Goal: Task Accomplishment & Management: Manage account settings

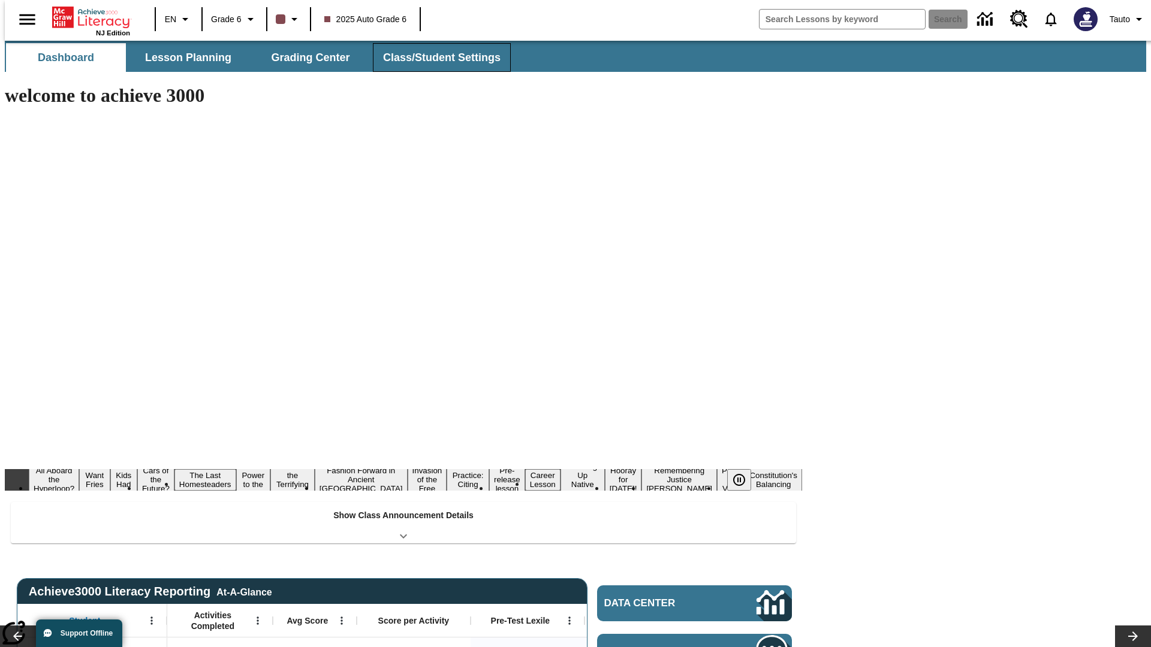
click at [435, 58] on span "Class/Student Settings" at bounding box center [441, 58] width 117 height 14
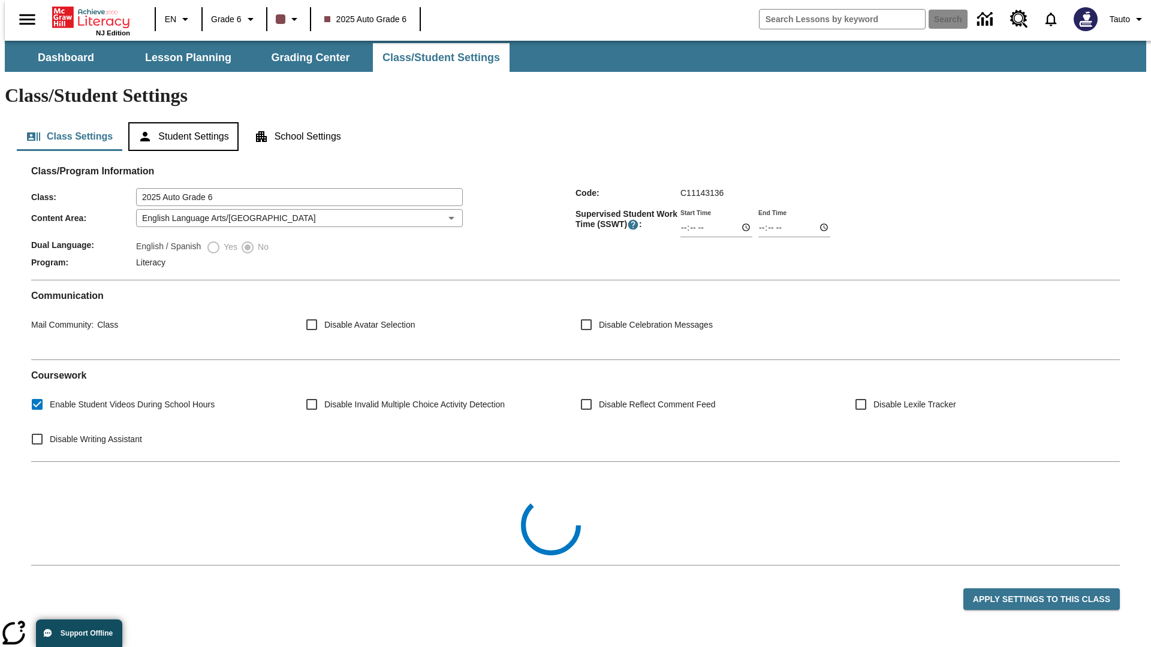
click at [180, 122] on button "Student Settings" at bounding box center [183, 136] width 110 height 29
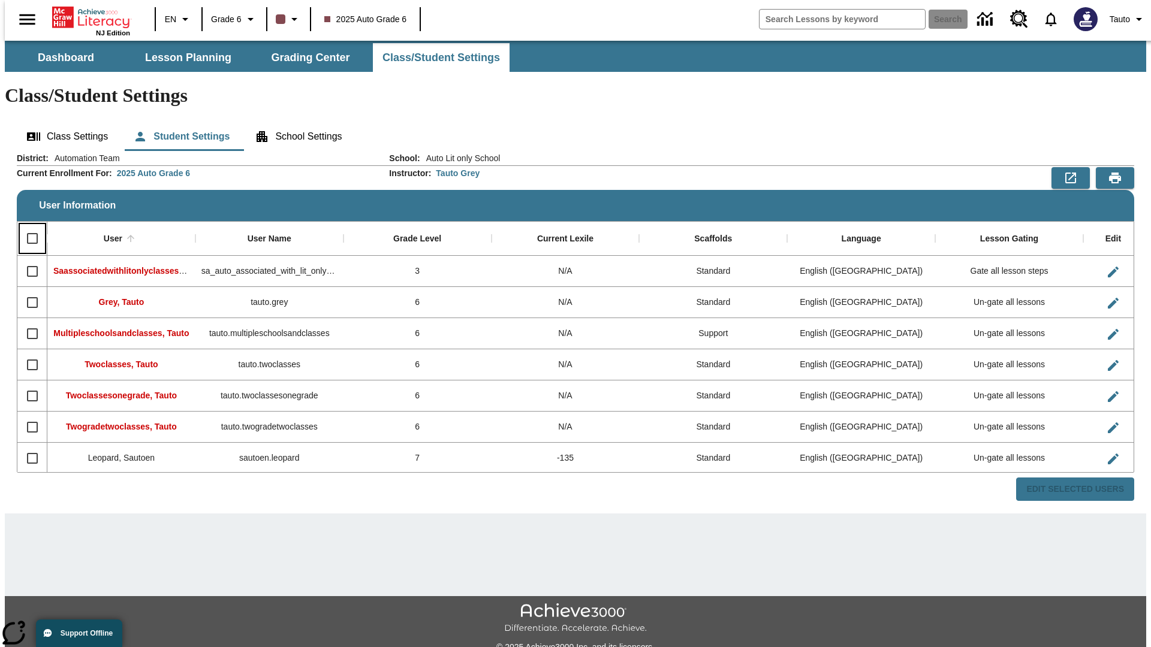
click at [27, 226] on input "Select all rows" at bounding box center [32, 238] width 25 height 25
checkbox input "true"
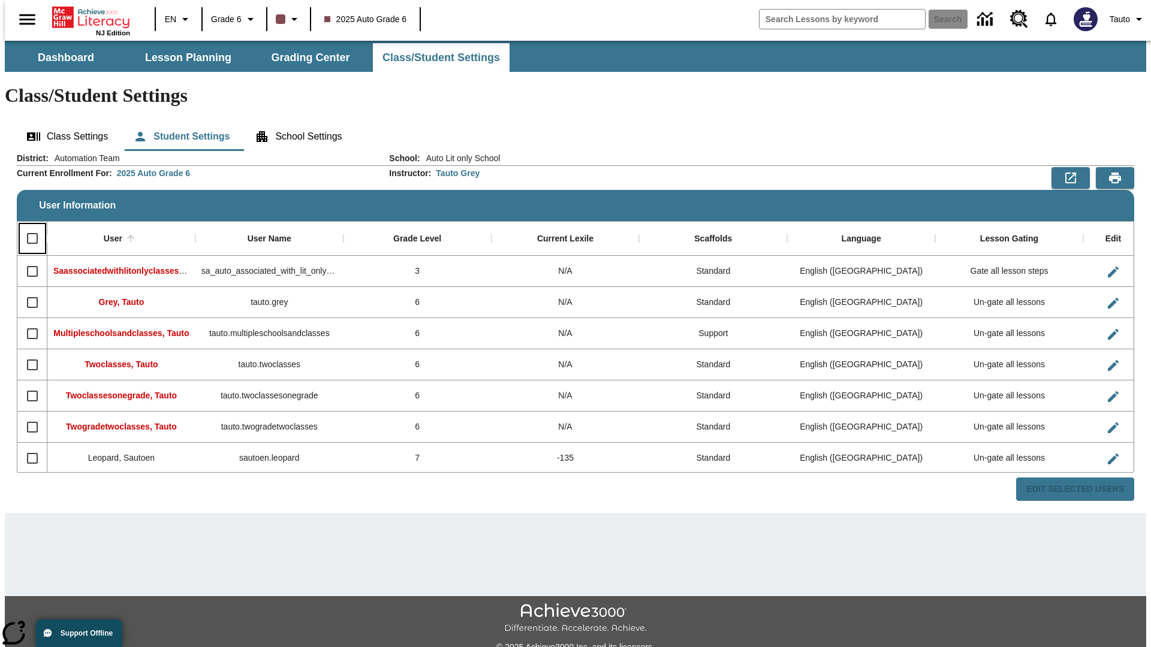
checkbox input "true"
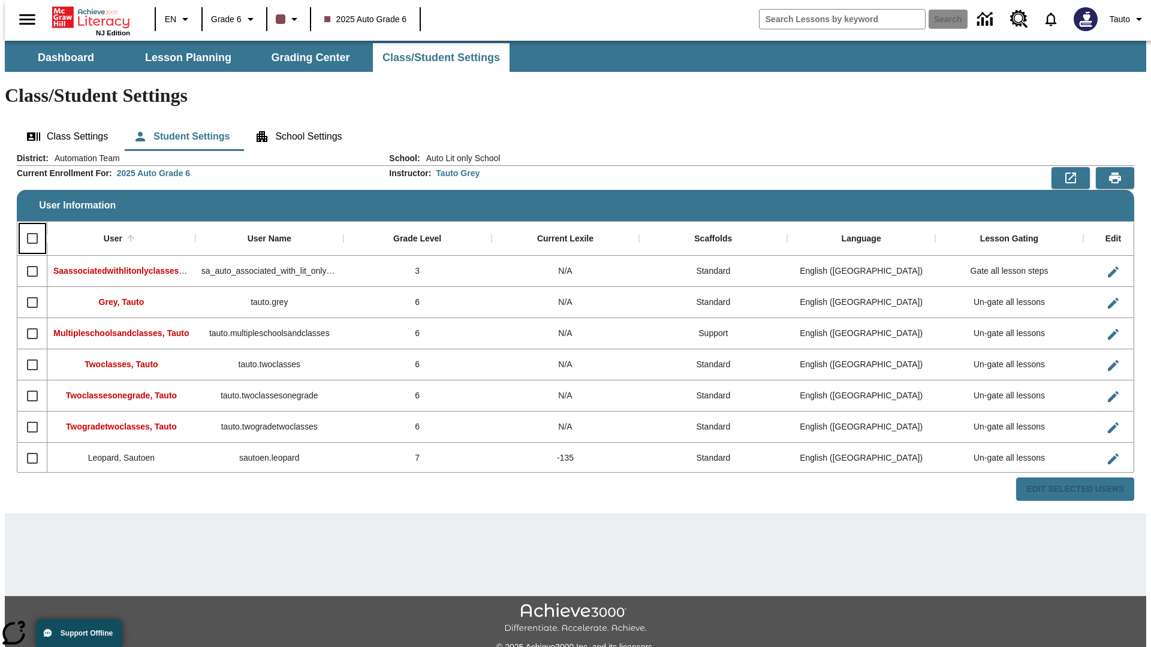
checkbox input "true"
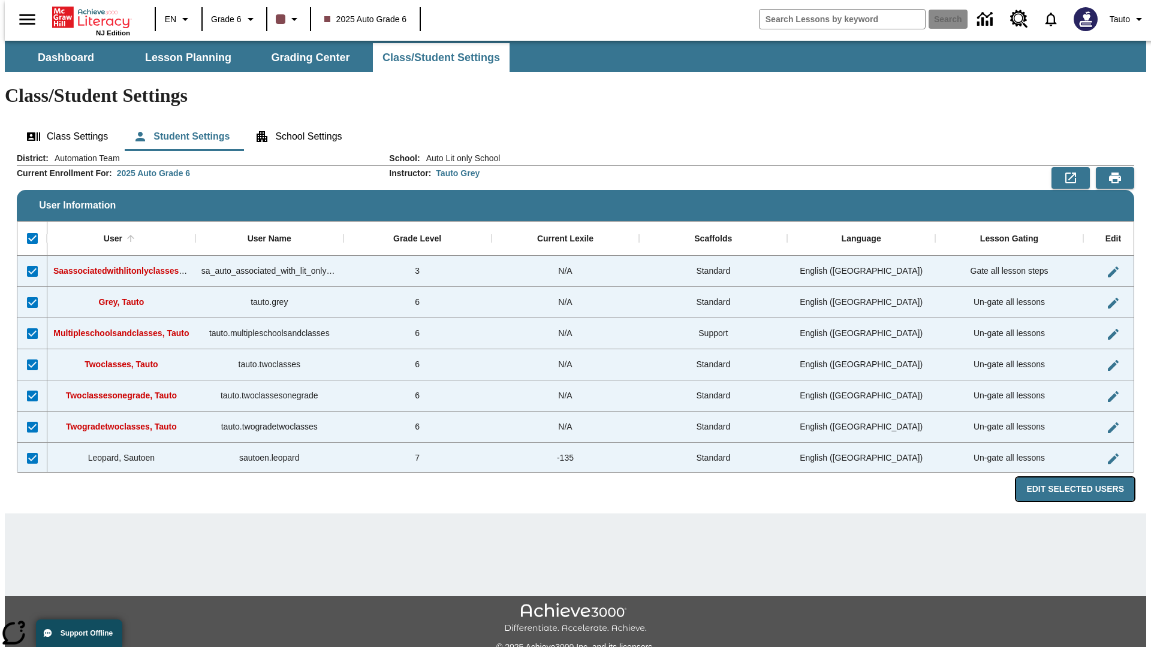
click at [1084, 478] on button "Edit Selected Users" at bounding box center [1075, 489] width 118 height 23
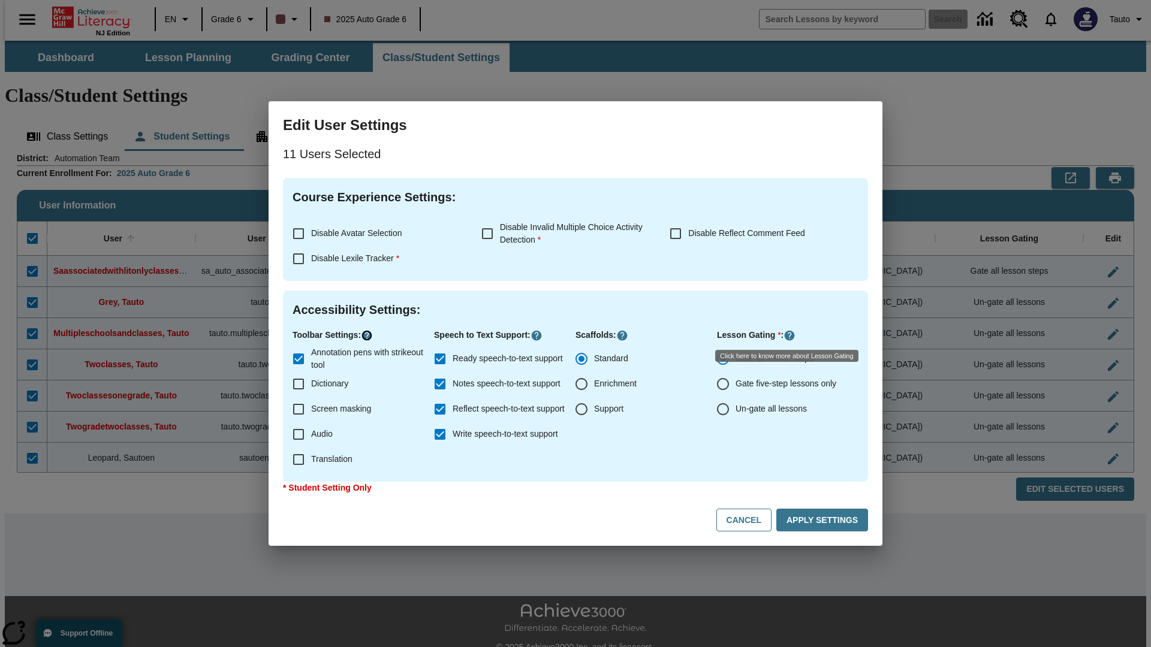
click at [369, 336] on icon "Click here to know more about" at bounding box center [367, 336] width 12 height 12
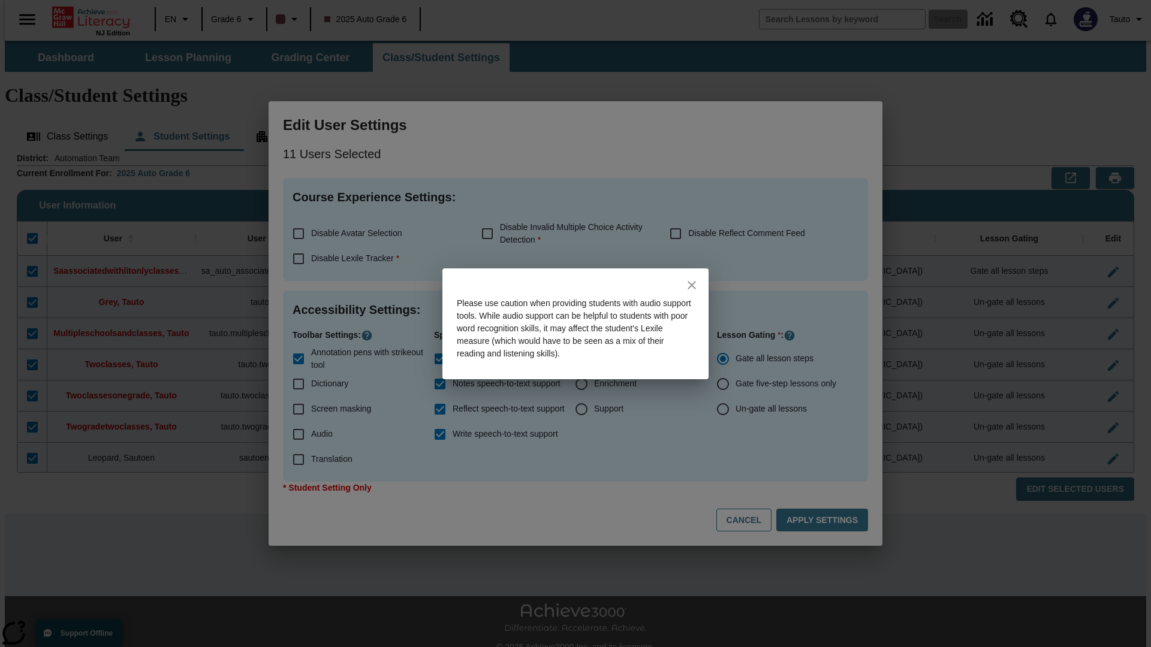
click at [692, 285] on icon "close" at bounding box center [691, 285] width 8 height 8
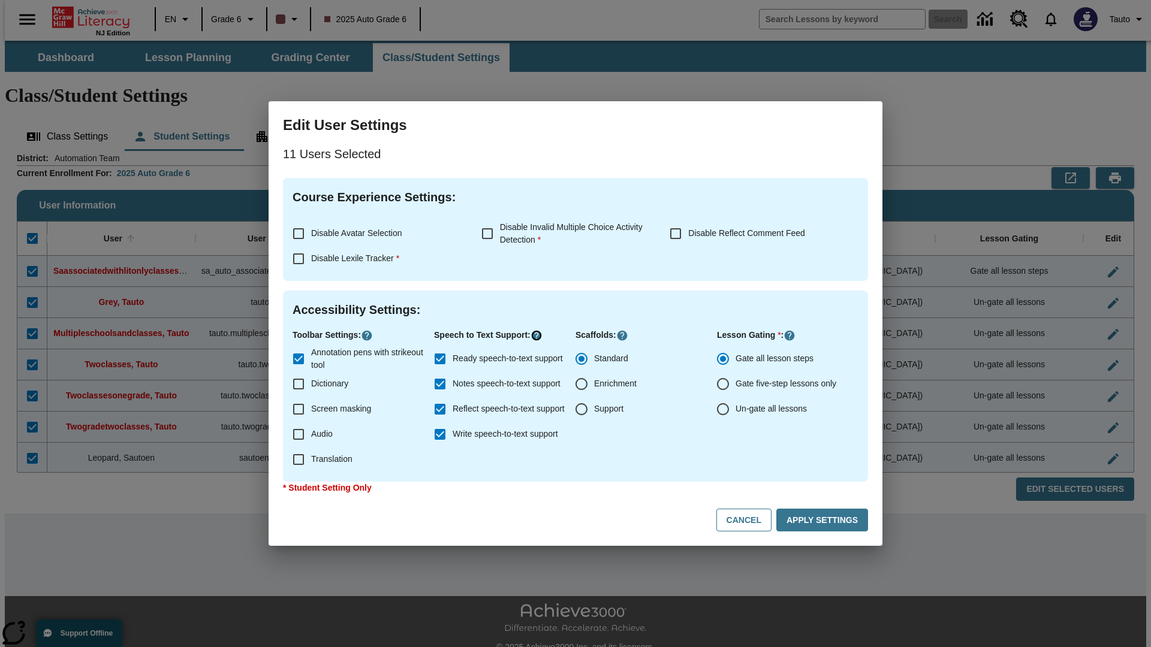
click at [539, 336] on icon "Click here to know more about" at bounding box center [536, 336] width 12 height 12
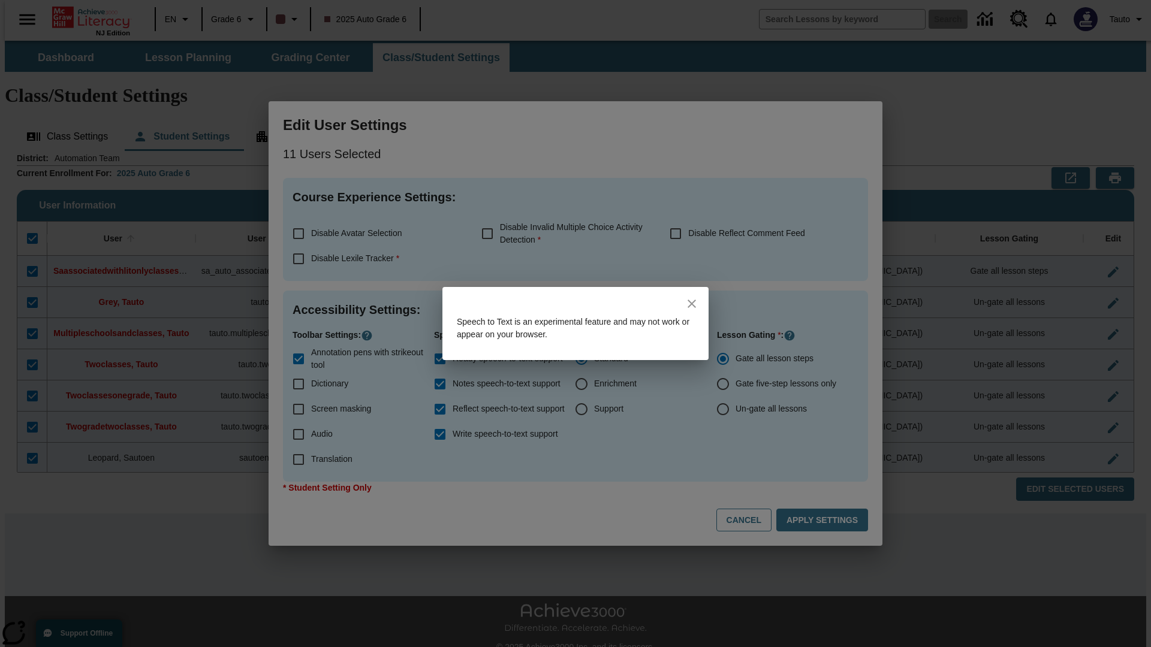
click at [692, 304] on icon "close" at bounding box center [691, 304] width 8 height 8
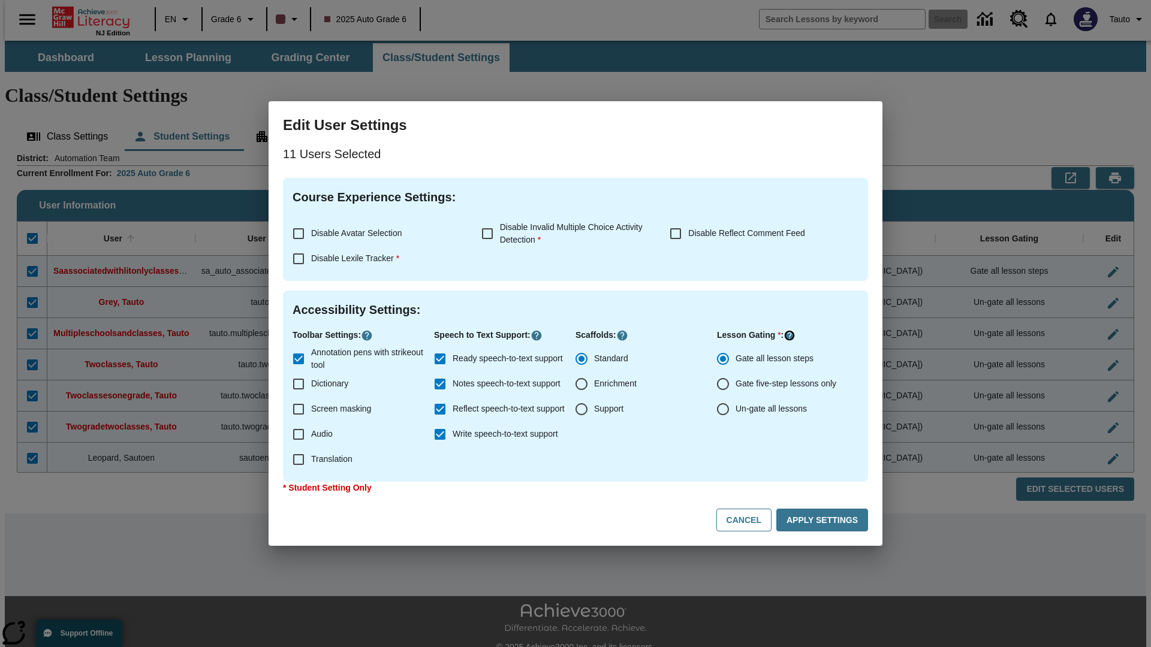
click at [790, 336] on icon "Click here to know more about" at bounding box center [789, 336] width 12 height 12
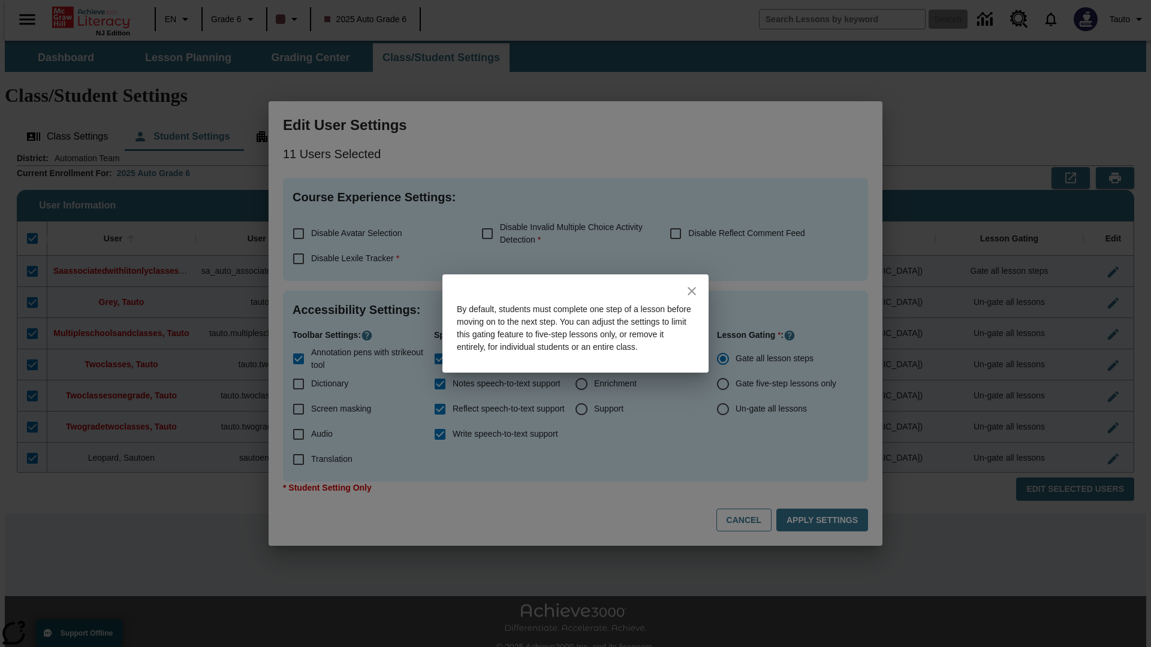
click at [692, 287] on icon "close" at bounding box center [691, 291] width 8 height 8
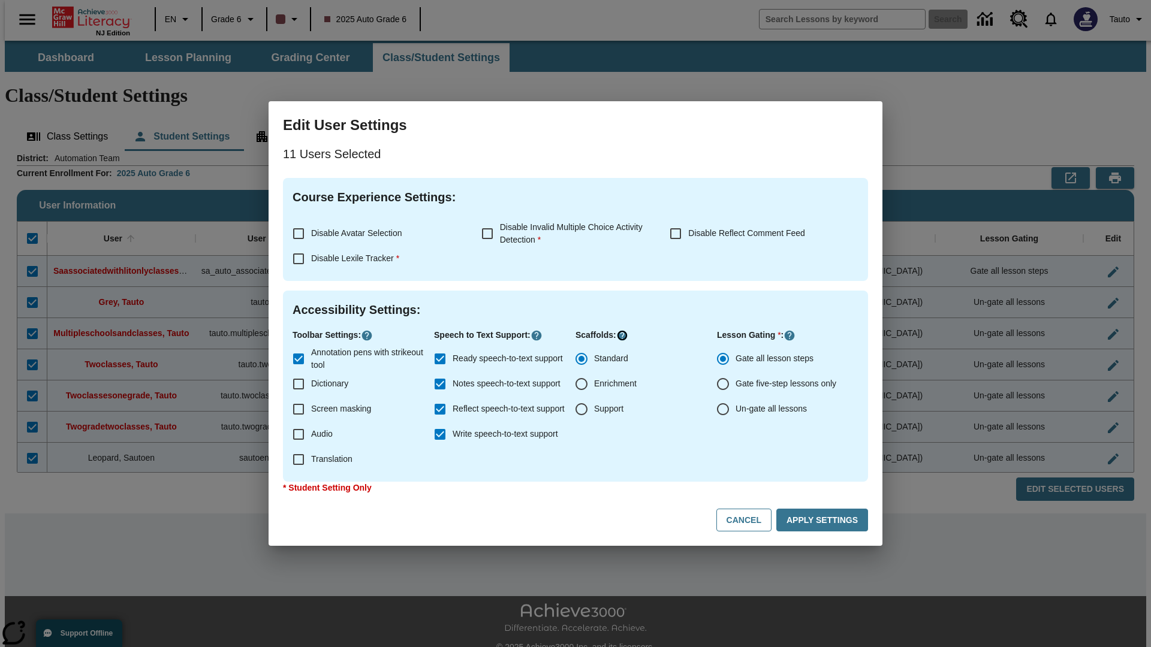
click at [621, 336] on icon "Click here to know more about" at bounding box center [622, 336] width 12 height 12
